Goal: Task Accomplishment & Management: Manage account settings

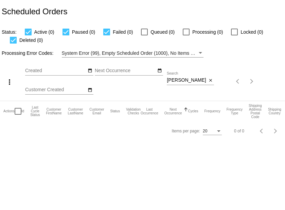
click at [193, 81] on input "[PERSON_NAME]" at bounding box center [187, 80] width 40 height 5
paste input "[EMAIL_ADDRESS][DOMAIN_NAME]"
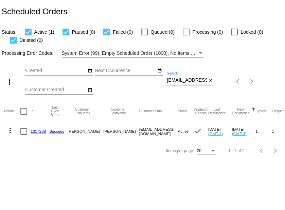
type input "[EMAIL_ADDRESS][DOMAIN_NAME]"
click at [9, 131] on mat-icon "more_vert" at bounding box center [10, 130] width 8 height 8
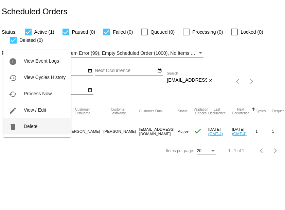
click at [26, 128] on span "Delete" at bounding box center [31, 126] width 14 height 5
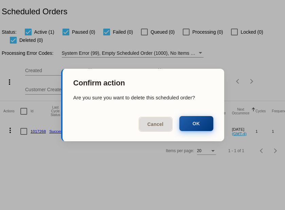
click at [190, 122] on button "OK" at bounding box center [197, 123] width 34 height 15
